Goal: Transaction & Acquisition: Obtain resource

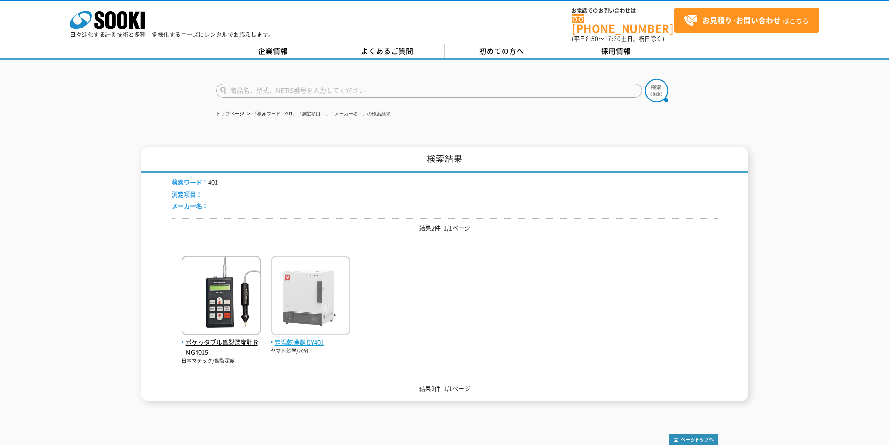
click at [318, 328] on img at bounding box center [310, 297] width 79 height 82
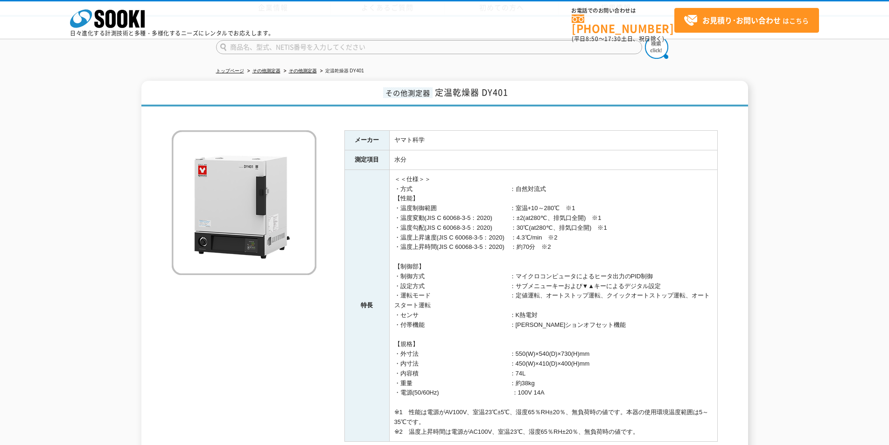
scroll to position [189, 0]
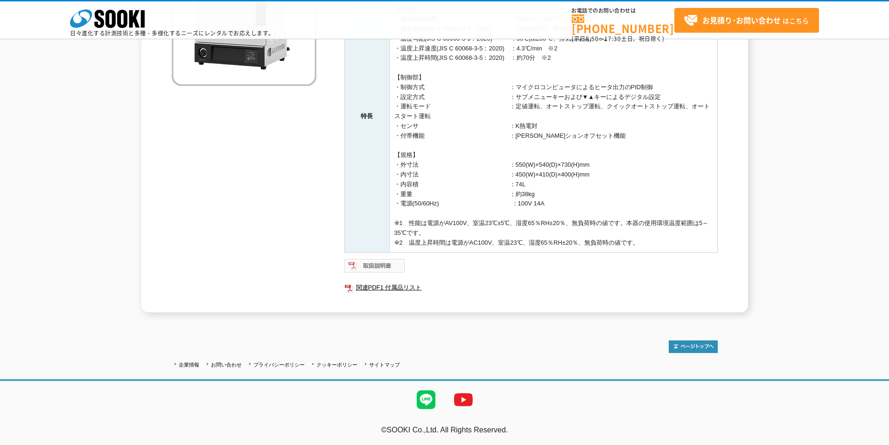
click at [386, 263] on img at bounding box center [374, 265] width 61 height 15
